Goal: Information Seeking & Learning: Find contact information

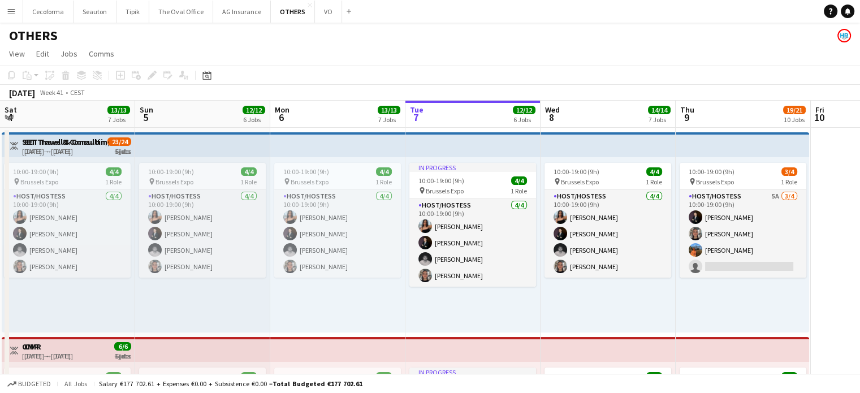
scroll to position [0, 270]
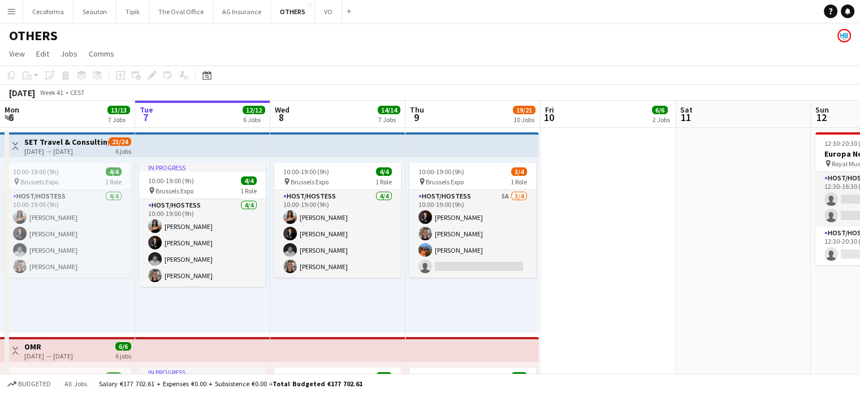
click at [7, 11] on app-icon "Menu" at bounding box center [11, 11] width 9 height 9
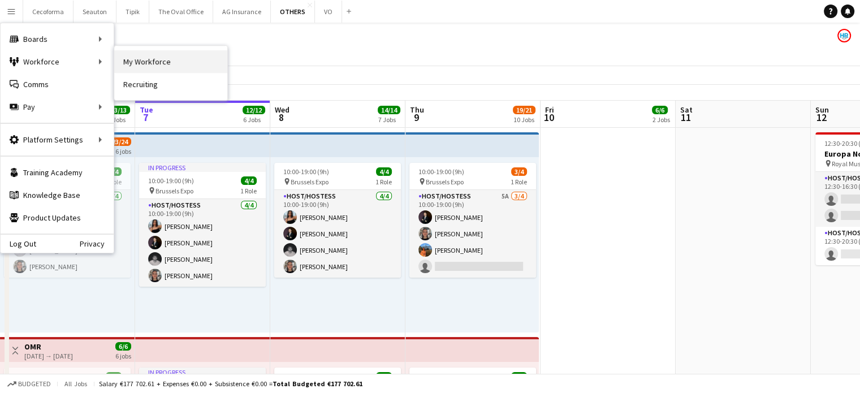
click at [154, 61] on link "My Workforce" at bounding box center [170, 61] width 113 height 23
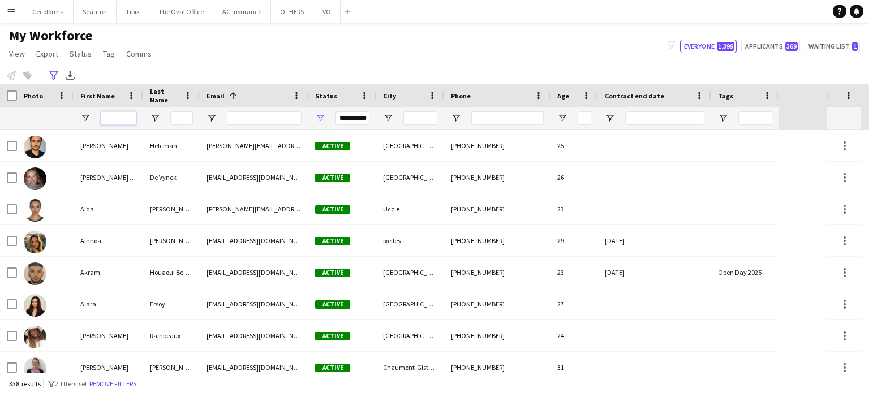
click at [114, 119] on input "First Name Filter Input" at bounding box center [119, 118] width 36 height 14
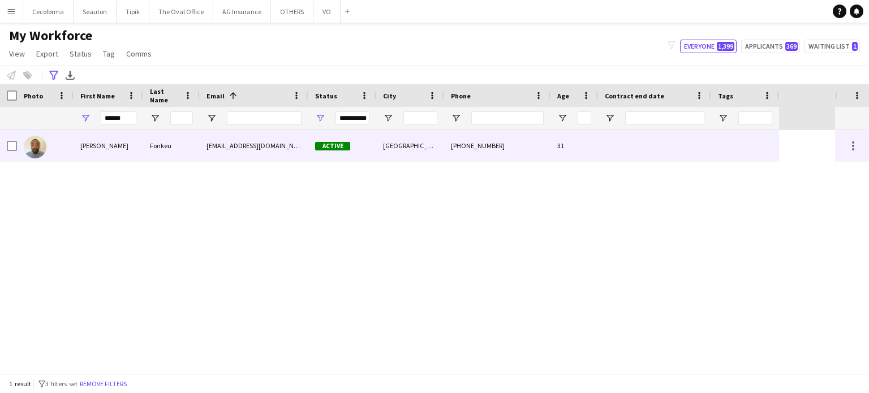
click at [756, 146] on div at bounding box center [745, 145] width 68 height 31
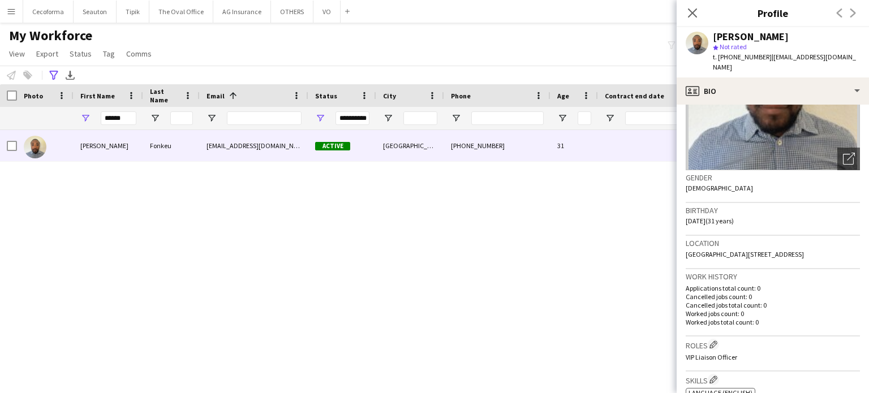
scroll to position [57, 0]
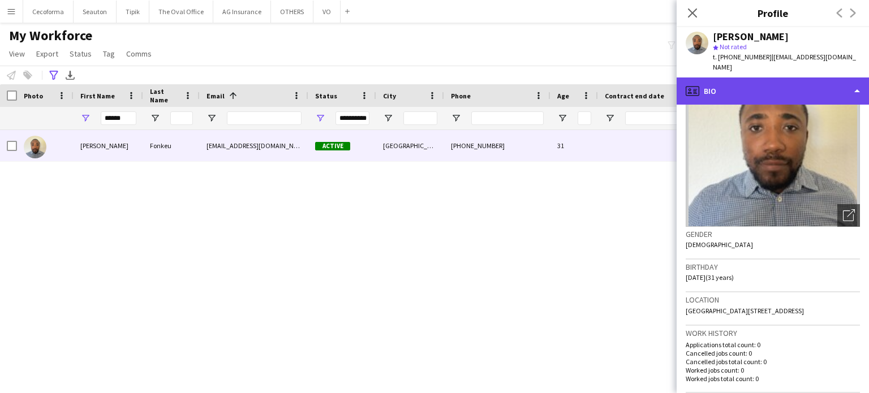
click at [855, 83] on div "profile Bio" at bounding box center [772, 90] width 192 height 27
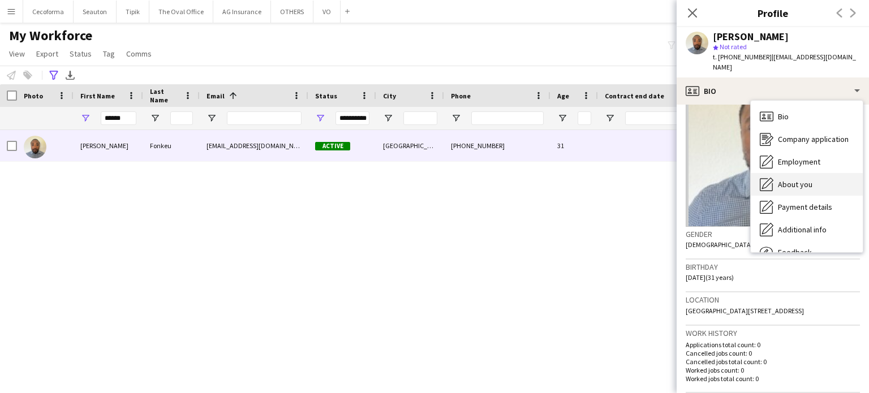
click at [800, 179] on span "About you" at bounding box center [795, 184] width 34 height 10
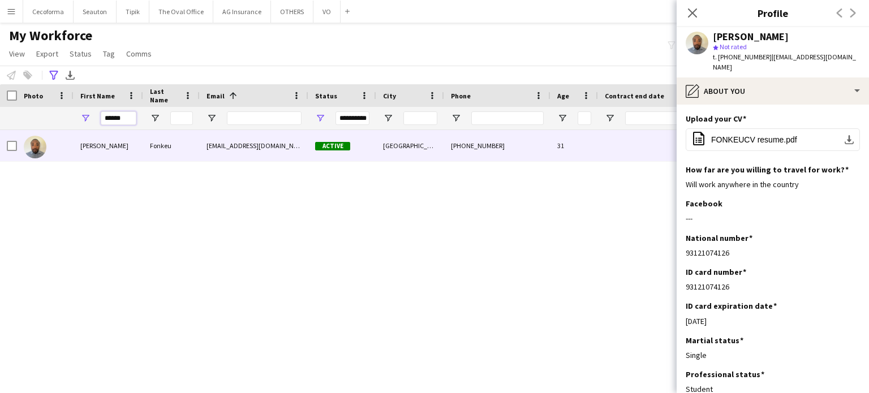
click at [125, 119] on input "******" at bounding box center [119, 118] width 36 height 14
type input "*"
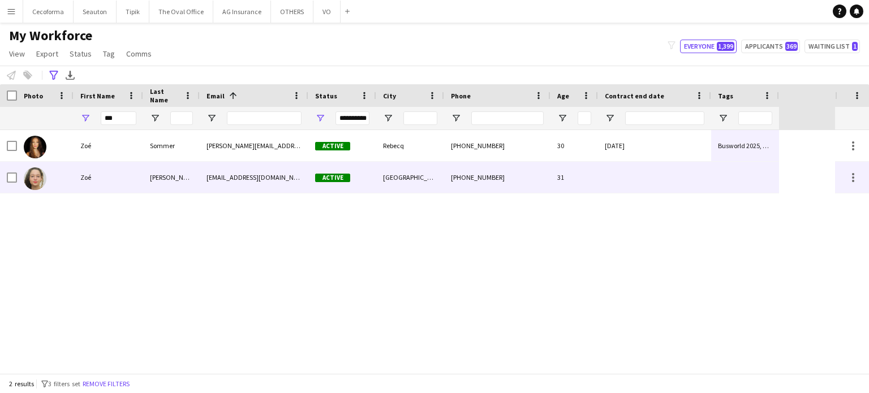
click at [683, 182] on div at bounding box center [654, 177] width 113 height 31
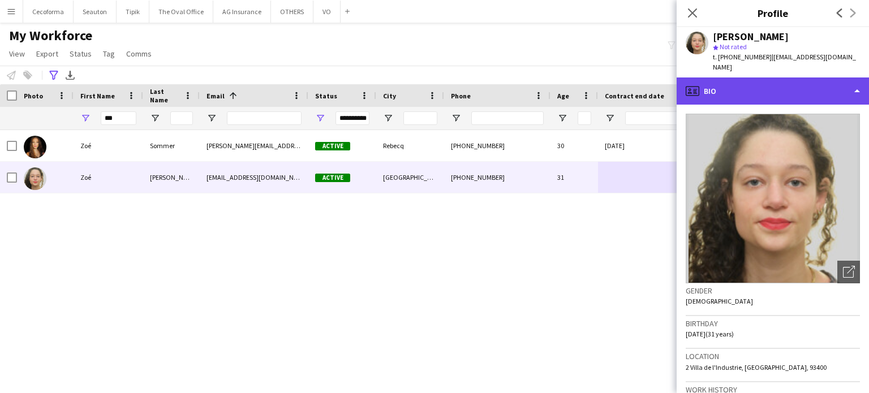
click at [857, 79] on div "profile Bio" at bounding box center [772, 90] width 192 height 27
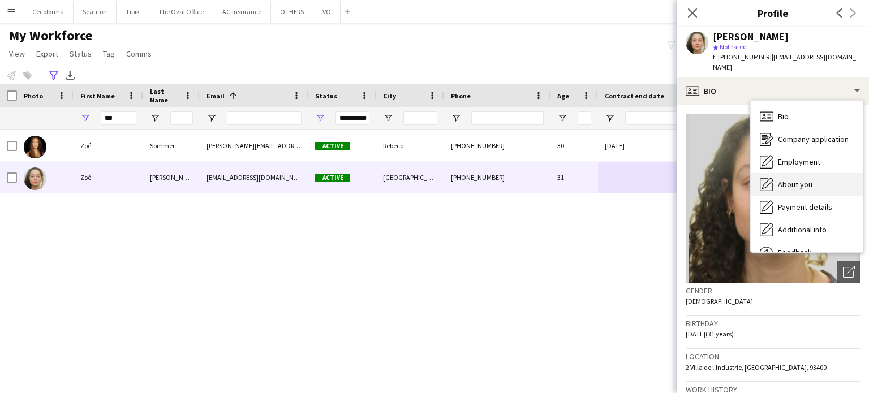
click at [801, 179] on span "About you" at bounding box center [795, 184] width 34 height 10
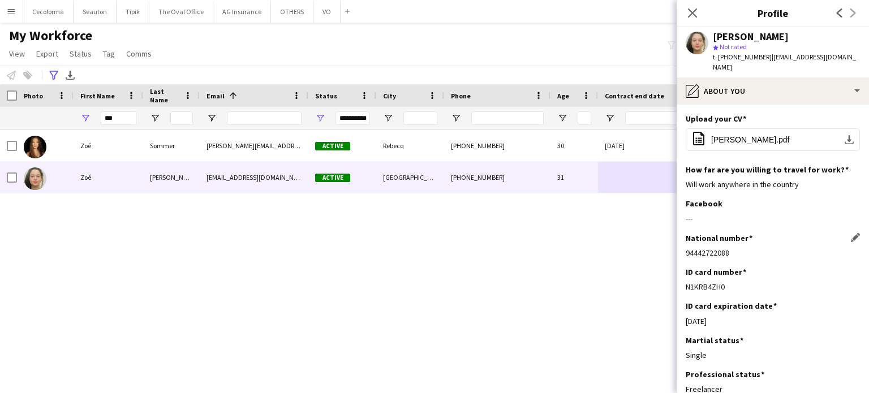
drag, startPoint x: 685, startPoint y: 241, endPoint x: 733, endPoint y: 240, distance: 47.5
click at [733, 248] on div "94442722088" at bounding box center [772, 253] width 174 height 10
copy div "94442722088"
click at [693, 248] on div "94442722088" at bounding box center [772, 253] width 174 height 10
drag, startPoint x: 685, startPoint y: 243, endPoint x: 739, endPoint y: 244, distance: 53.2
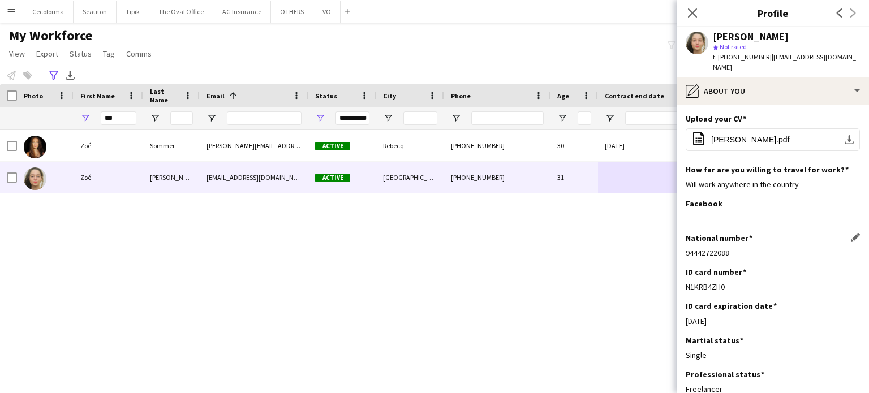
click at [739, 248] on div "94442722088" at bounding box center [772, 253] width 174 height 10
copy div "94442722088"
drag, startPoint x: 276, startPoint y: 299, endPoint x: 276, endPoint y: 283, distance: 15.3
click at [276, 292] on div "[PERSON_NAME] [PERSON_NAME][EMAIL_ADDRESS][DOMAIN_NAME] Active Rebecq [PHONE_NU…" at bounding box center [417, 251] width 835 height 243
click at [627, 339] on div "[PERSON_NAME] [PERSON_NAME][EMAIL_ADDRESS][DOMAIN_NAME] Active Rebecq [PHONE_NU…" at bounding box center [417, 251] width 835 height 243
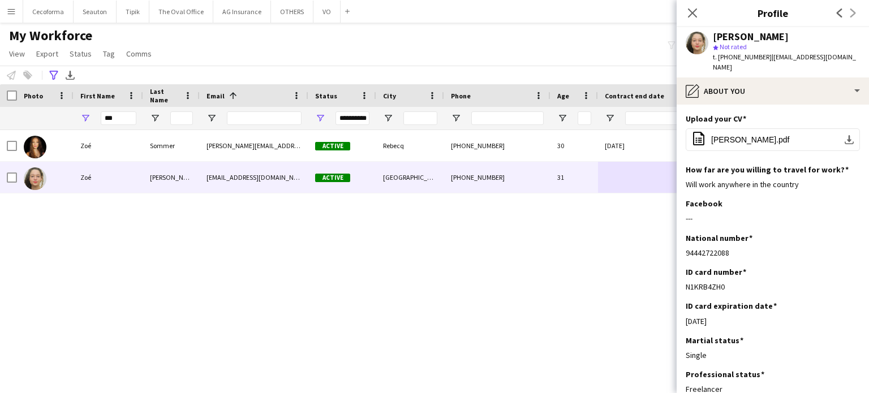
click at [621, 293] on div "[PERSON_NAME] [PERSON_NAME][EMAIL_ADDRESS][DOMAIN_NAME] Active Rebecq [PHONE_NU…" at bounding box center [417, 251] width 835 height 243
click at [690, 14] on icon at bounding box center [692, 12] width 11 height 11
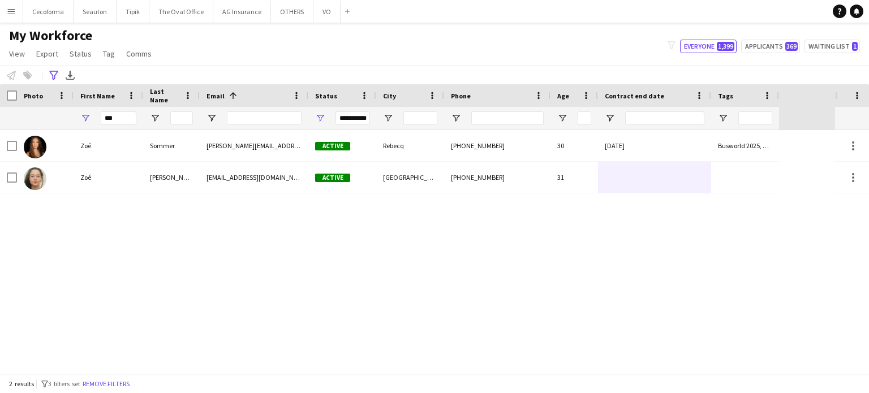
click at [653, 245] on div "[PERSON_NAME] [PERSON_NAME][EMAIL_ADDRESS][DOMAIN_NAME] Active Rebecq [PHONE_NU…" at bounding box center [417, 251] width 835 height 243
click at [115, 119] on input "***" at bounding box center [119, 118] width 36 height 14
type input "*"
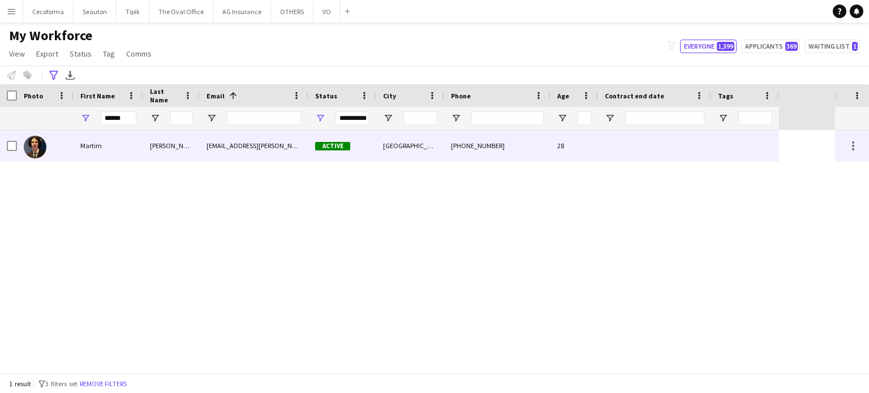
click at [733, 143] on div at bounding box center [745, 145] width 68 height 31
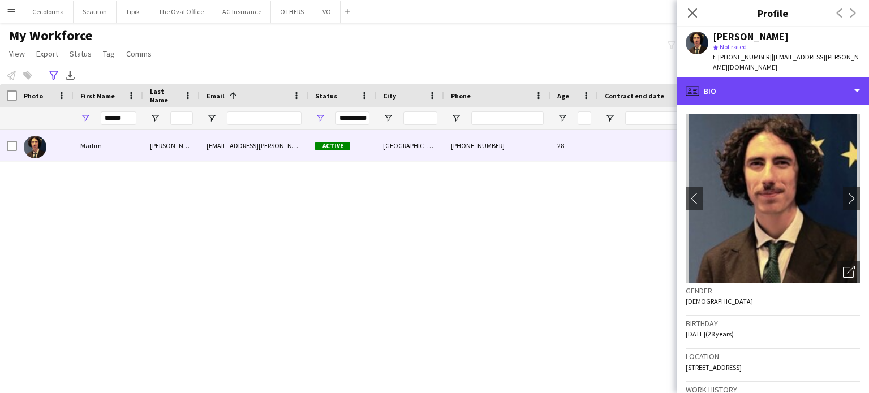
drag, startPoint x: 858, startPoint y: 80, endPoint x: 843, endPoint y: 128, distance: 50.4
click at [858, 80] on div "profile Bio" at bounding box center [772, 90] width 192 height 27
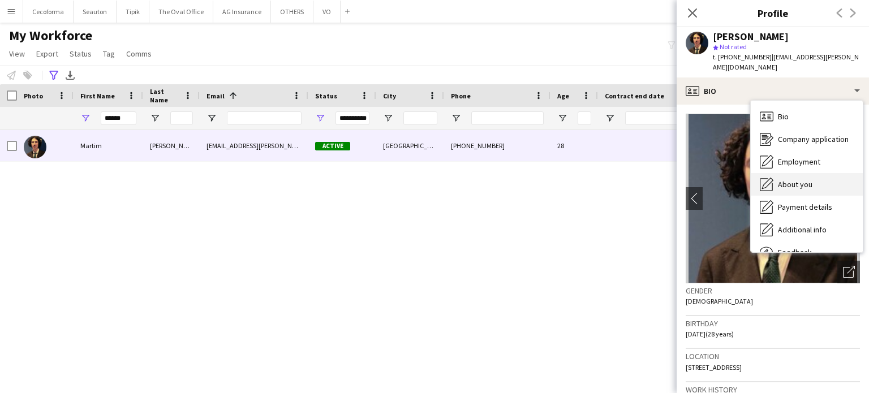
click at [789, 179] on span "About you" at bounding box center [795, 184] width 34 height 10
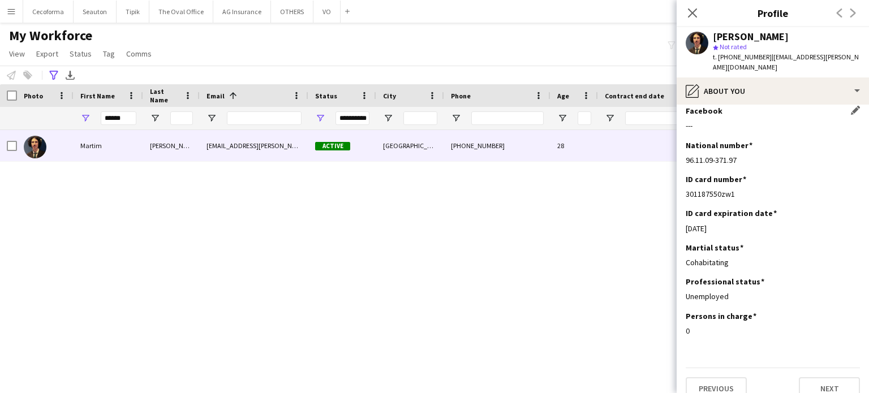
scroll to position [97, 0]
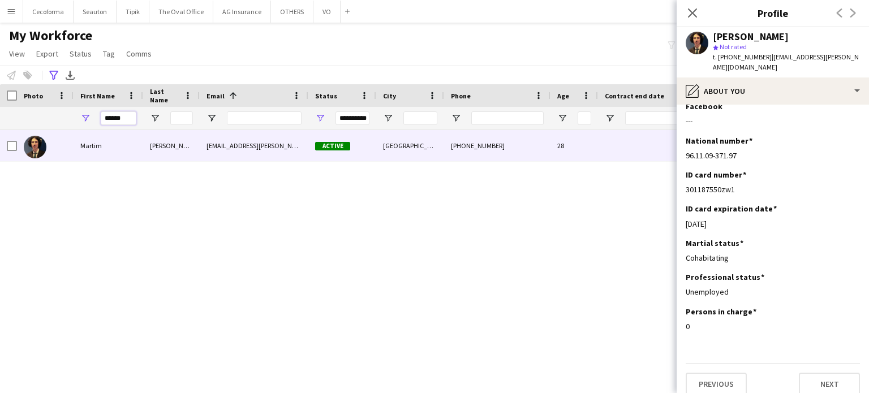
click at [127, 122] on input "******" at bounding box center [119, 118] width 36 height 14
type input "*"
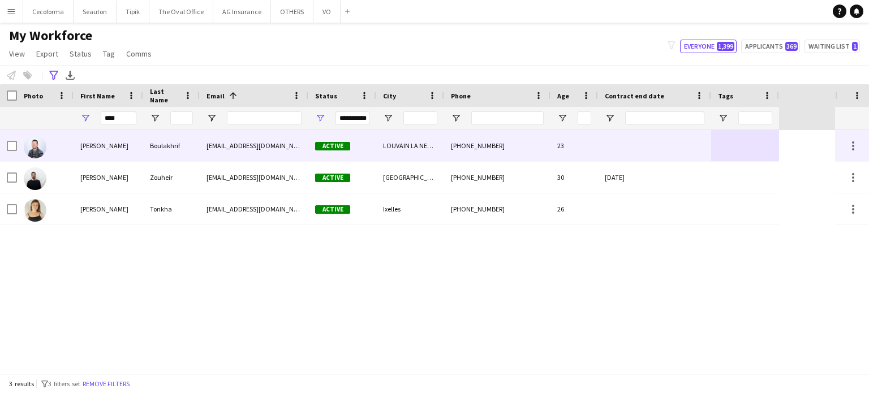
click at [774, 154] on div at bounding box center [745, 145] width 68 height 31
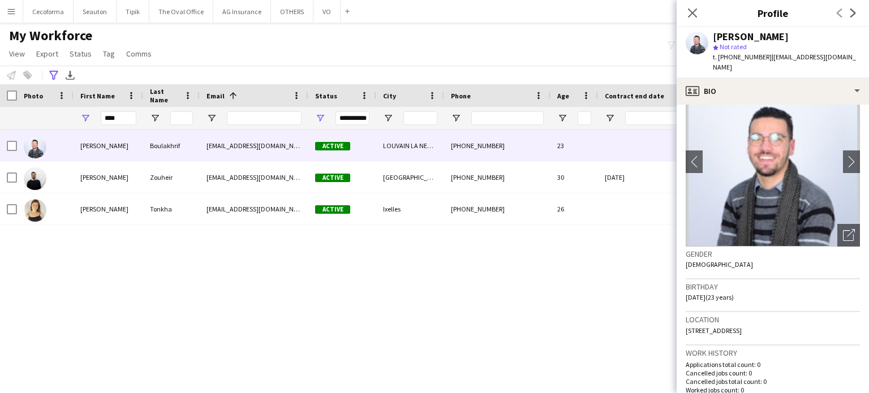
scroll to position [113, 0]
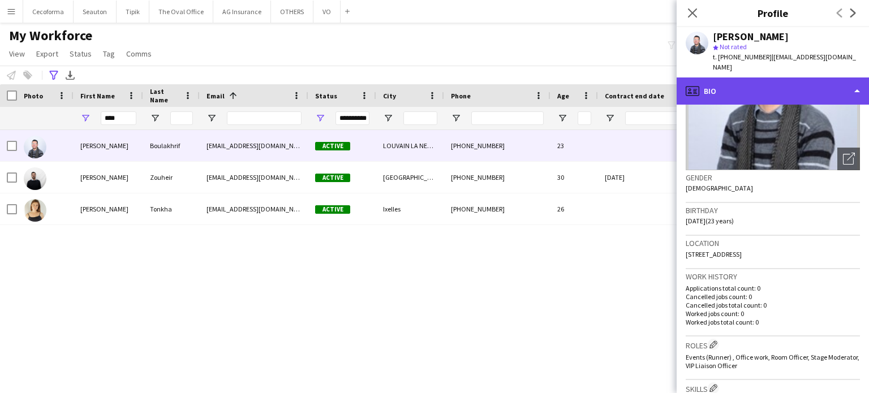
click at [857, 91] on div "profile Bio" at bounding box center [772, 90] width 192 height 27
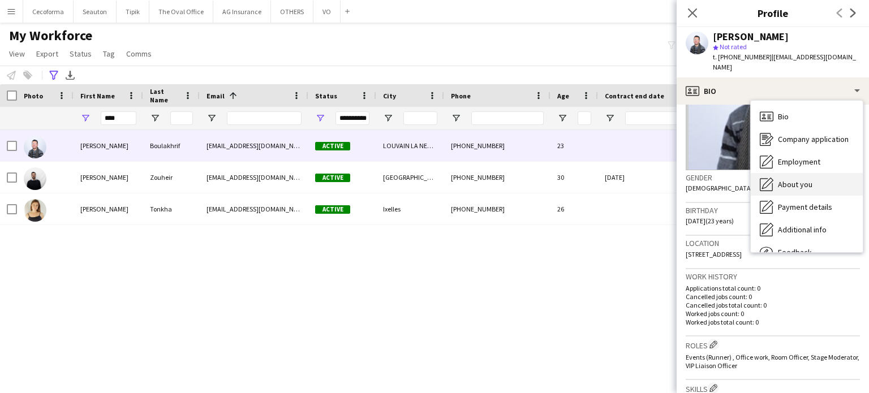
click at [796, 183] on span "About you" at bounding box center [795, 184] width 34 height 10
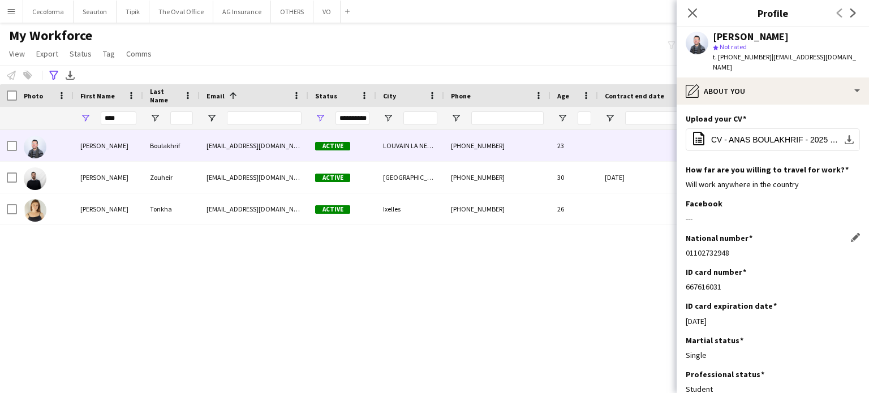
click at [733, 251] on div "01102732948" at bounding box center [772, 253] width 174 height 10
drag, startPoint x: 550, startPoint y: 301, endPoint x: 292, endPoint y: 217, distance: 271.3
click at [550, 301] on div "[PERSON_NAME] [EMAIL_ADDRESS][DOMAIN_NAME] Active [GEOGRAPHIC_DATA] [PHONE_NUMB…" at bounding box center [417, 251] width 835 height 243
click at [123, 117] on input "****" at bounding box center [119, 118] width 36 height 14
type input "*"
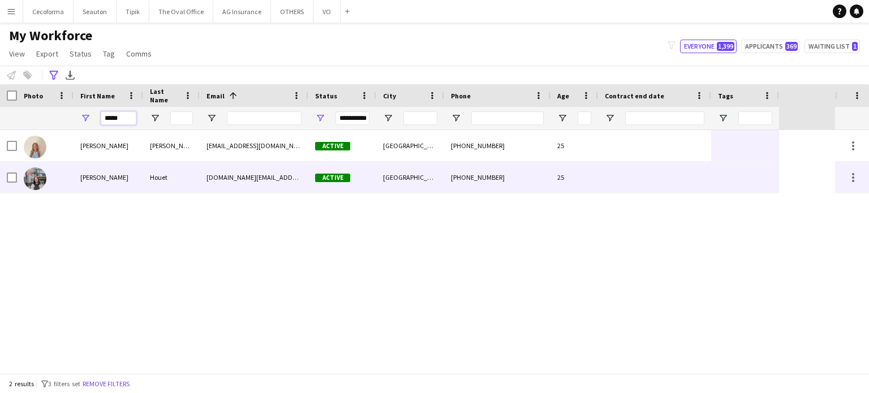
type input "*****"
click at [778, 180] on div at bounding box center [745, 177] width 68 height 31
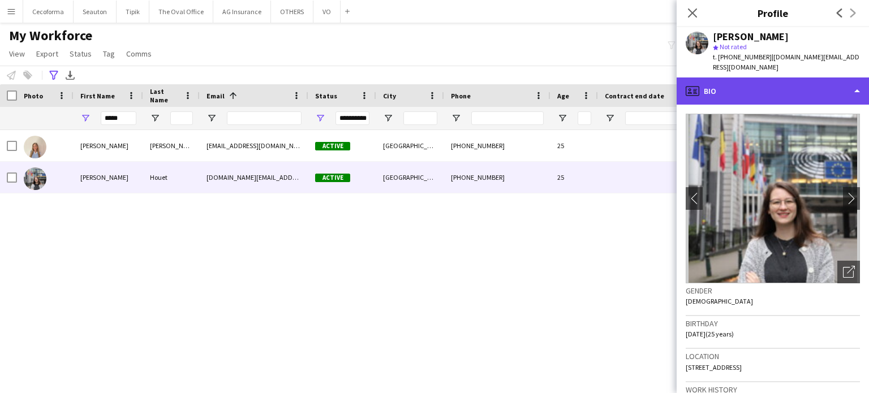
click at [859, 81] on div "profile Bio" at bounding box center [772, 90] width 192 height 27
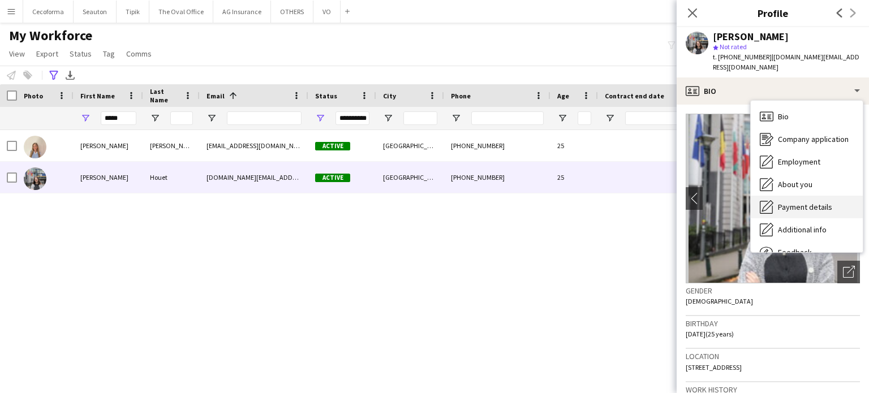
click at [801, 202] on span "Payment details" at bounding box center [805, 207] width 54 height 10
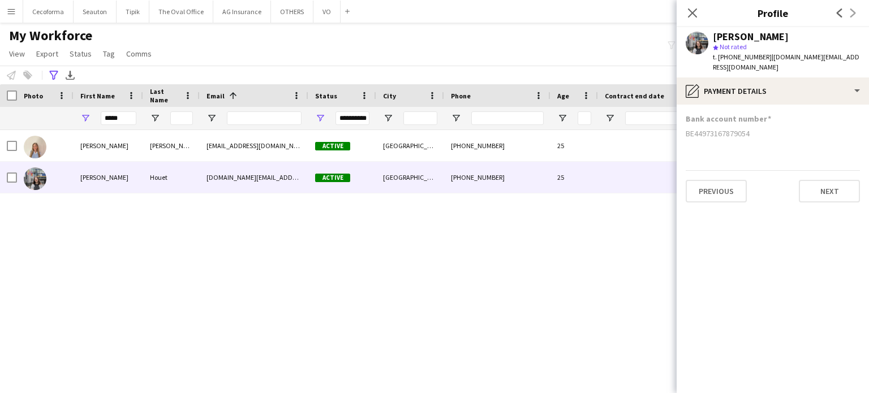
click at [539, 321] on div "[PERSON_NAME] [PERSON_NAME][EMAIL_ADDRESS][DOMAIN_NAME] Active [GEOGRAPHIC_DATA…" at bounding box center [417, 251] width 835 height 243
click at [692, 14] on icon at bounding box center [692, 12] width 11 height 11
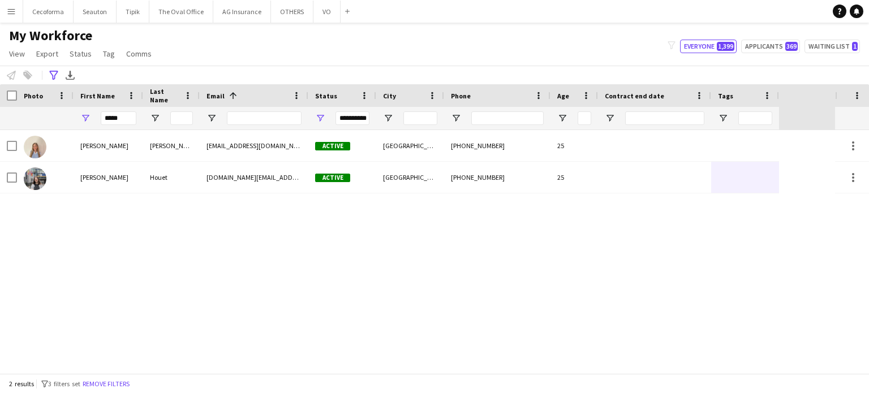
click at [487, 235] on div "[PERSON_NAME] [PERSON_NAME][EMAIL_ADDRESS][DOMAIN_NAME] Active [GEOGRAPHIC_DATA…" at bounding box center [417, 251] width 835 height 243
click at [518, 275] on div "[PERSON_NAME] [PERSON_NAME][EMAIL_ADDRESS][DOMAIN_NAME] Active [GEOGRAPHIC_DATA…" at bounding box center [417, 251] width 835 height 243
